Goal: Task Accomplishment & Management: Manage account settings

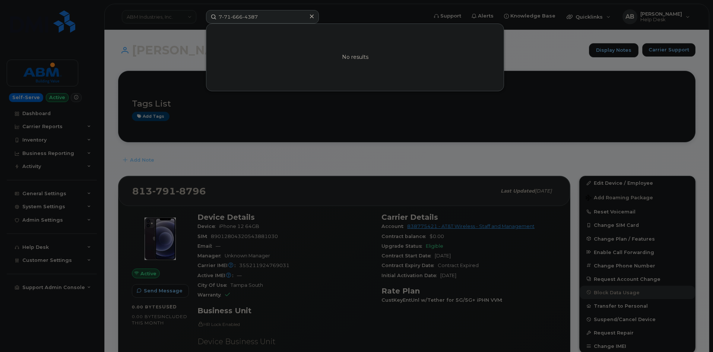
drag, startPoint x: 268, startPoint y: 20, endPoint x: 189, endPoint y: 16, distance: 79.4
click at [200, 16] on div "7-71-666-4387 No results" at bounding box center [314, 16] width 229 height 13
type input "7755672248"
click at [337, 67] on link "Go to Sign In Page" at bounding box center [354, 63] width 57 height 13
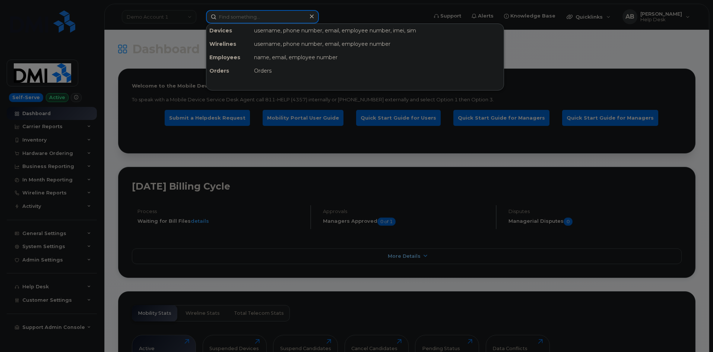
click at [234, 21] on input at bounding box center [262, 16] width 113 height 13
paste input "7755672248"
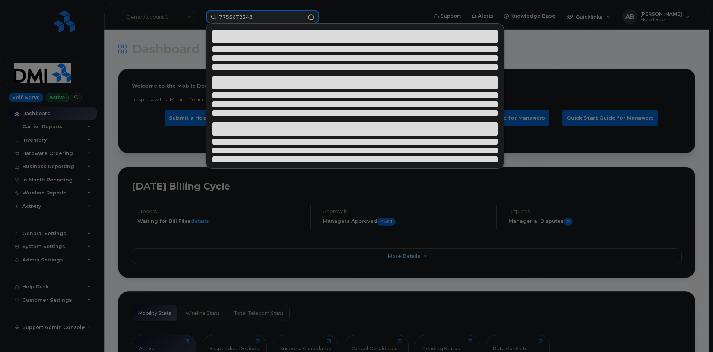
type input "7755672248"
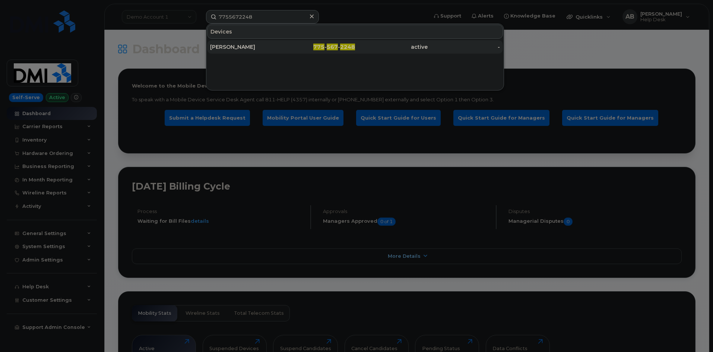
click at [243, 46] on div "CARLOS POPOCA" at bounding box center [246, 46] width 73 height 7
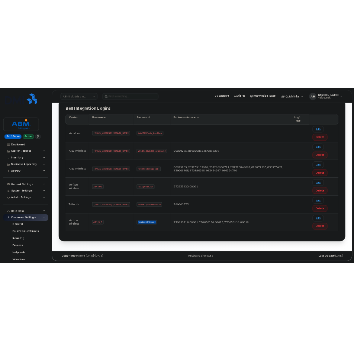
scroll to position [88, 0]
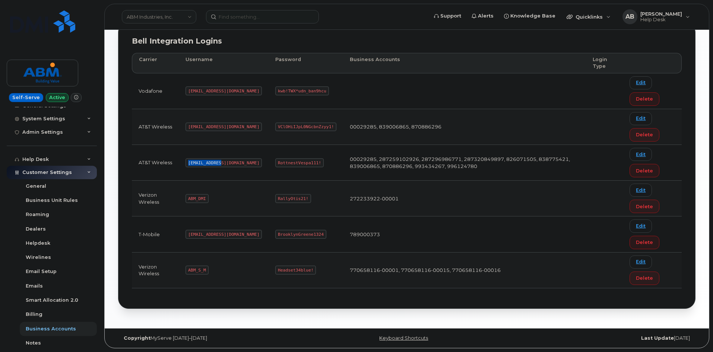
drag, startPoint x: 219, startPoint y: 161, endPoint x: 179, endPoint y: 162, distance: 39.8
click at [179, 162] on tr "AT&T Wireless [EMAIL_ADDRESS][DOMAIN_NAME] RottnestVespa111! 00029285, 28725910…" at bounding box center [406, 163] width 549 height 36
copy tr "[EMAIL_ADDRESS][DOMAIN_NAME]"
drag, startPoint x: 287, startPoint y: 161, endPoint x: 251, endPoint y: 160, distance: 36.5
click at [275, 160] on code "RottnestVespa111!" at bounding box center [299, 162] width 48 height 9
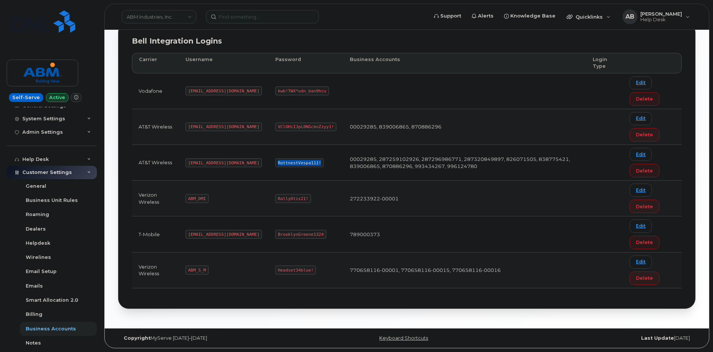
copy code "RottnestVespa111!"
drag, startPoint x: 205, startPoint y: 268, endPoint x: 182, endPoint y: 269, distance: 22.3
click at [182, 269] on td "ABM_S_M" at bounding box center [224, 270] width 90 height 36
copy code "ABM_S_M"
drag, startPoint x: 284, startPoint y: 269, endPoint x: 249, endPoint y: 269, distance: 35.0
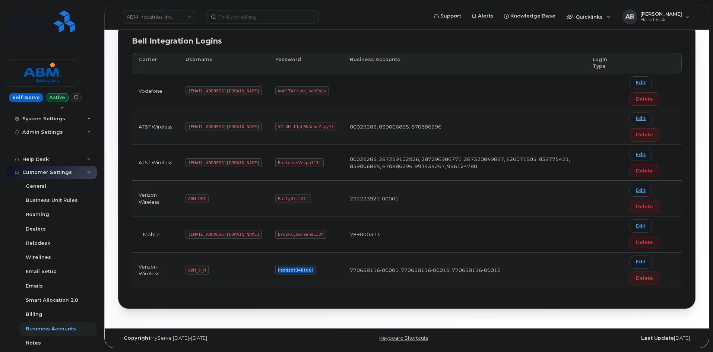
click at [275, 269] on code "Headset34blue!" at bounding box center [295, 269] width 41 height 9
copy code "Headset34blue!"
drag, startPoint x: 205, startPoint y: 268, endPoint x: 186, endPoint y: 269, distance: 19.7
click at [186, 269] on td "ABM_S_M" at bounding box center [224, 270] width 90 height 36
copy code "ABM_S_M"
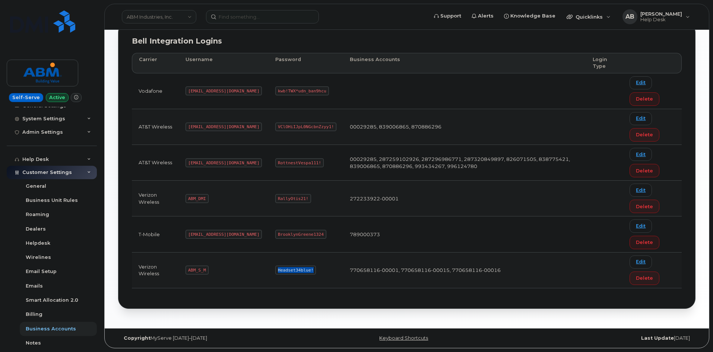
drag, startPoint x: 284, startPoint y: 271, endPoint x: 239, endPoint y: 271, distance: 44.3
click at [239, 271] on tr "Verizon Wireless ABM_S_M Headset34blue! 770658116-00001, 770658116-00015, 77065…" at bounding box center [406, 270] width 549 height 36
copy tr "Headset34blue!"
drag, startPoint x: 219, startPoint y: 162, endPoint x: 188, endPoint y: 162, distance: 30.9
click at [188, 162] on code "[EMAIL_ADDRESS][DOMAIN_NAME]" at bounding box center [223, 162] width 76 height 9
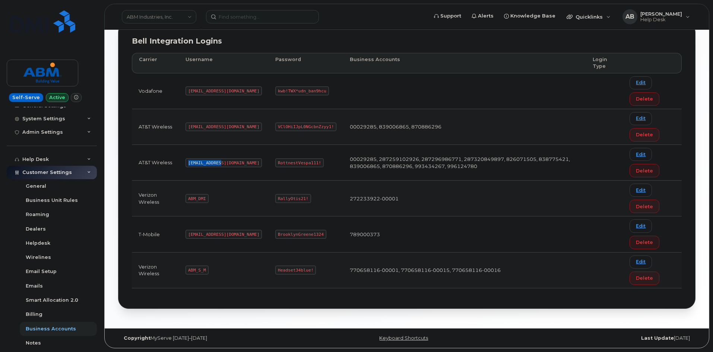
copy code "[EMAIL_ADDRESS][DOMAIN_NAME]"
drag, startPoint x: 292, startPoint y: 162, endPoint x: 248, endPoint y: 165, distance: 44.4
click at [268, 165] on td "RottnestVespa111!" at bounding box center [305, 163] width 74 height 36
copy code "RottnestVespa111!"
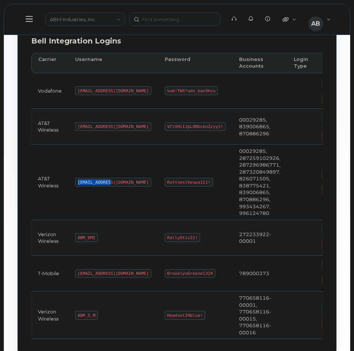
drag, startPoint x: 107, startPoint y: 181, endPoint x: 75, endPoint y: 184, distance: 32.6
click at [75, 184] on code "[EMAIL_ADDRESS][DOMAIN_NAME]" at bounding box center [113, 182] width 76 height 9
copy code "[EMAIL_ADDRESS][DOMAIN_NAME]"
click at [93, 179] on code "[EMAIL_ADDRESS][DOMAIN_NAME]" at bounding box center [113, 182] width 76 height 9
click at [99, 179] on code "[EMAIL_ADDRESS][DOMAIN_NAME]" at bounding box center [113, 182] width 76 height 9
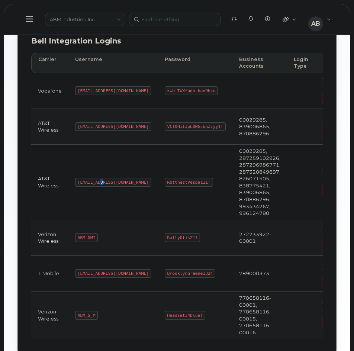
click at [99, 179] on code "[EMAIL_ADDRESS][DOMAIN_NAME]" at bounding box center [113, 182] width 76 height 9
click at [105, 180] on code "[EMAIL_ADDRESS][DOMAIN_NAME]" at bounding box center [113, 182] width 76 height 9
drag, startPoint x: 105, startPoint y: 180, endPoint x: 78, endPoint y: 182, distance: 26.9
click at [78, 182] on code "[EMAIL_ADDRESS][DOMAIN_NAME]" at bounding box center [113, 182] width 76 height 9
copy code "[EMAIL_ADDRESS][DOMAIN_NAME]"
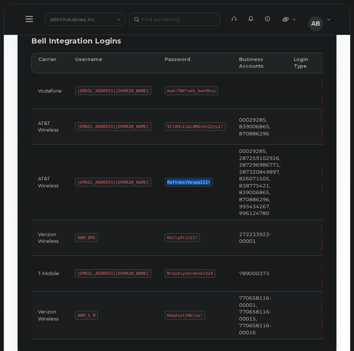
drag, startPoint x: 180, startPoint y: 183, endPoint x: 140, endPoint y: 180, distance: 39.9
click at [165, 180] on code "RottnestVespa111!" at bounding box center [189, 182] width 48 height 9
drag, startPoint x: 108, startPoint y: 183, endPoint x: 74, endPoint y: 182, distance: 33.9
click at [74, 182] on td "[EMAIL_ADDRESS][DOMAIN_NAME]" at bounding box center [113, 183] width 90 height 76
drag, startPoint x: 180, startPoint y: 183, endPoint x: 132, endPoint y: 178, distance: 48.2
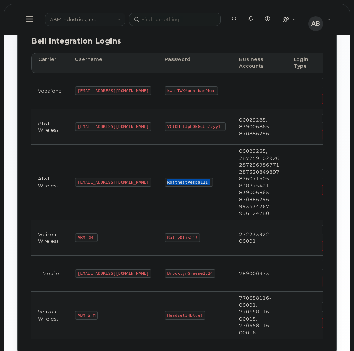
click at [158, 178] on td "RottnestVespa111!" at bounding box center [195, 183] width 74 height 76
